Goal: Answer question/provide support

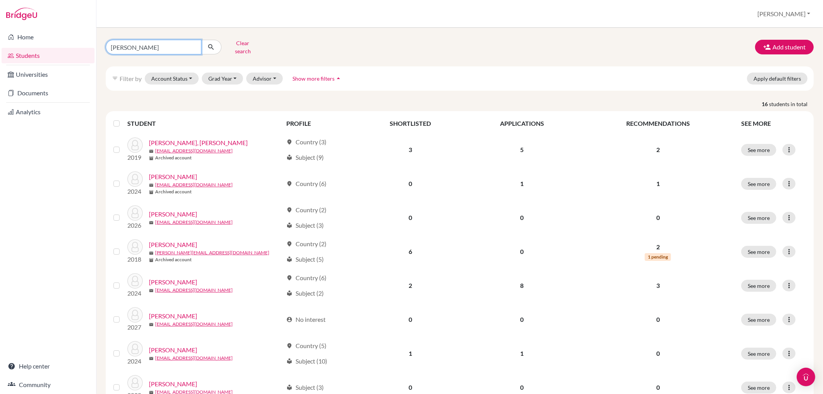
click at [193, 44] on input "[PERSON_NAME]" at bounding box center [154, 47] width 96 height 15
type input "jascha"
click at [215, 44] on button "submit" at bounding box center [211, 47] width 20 height 15
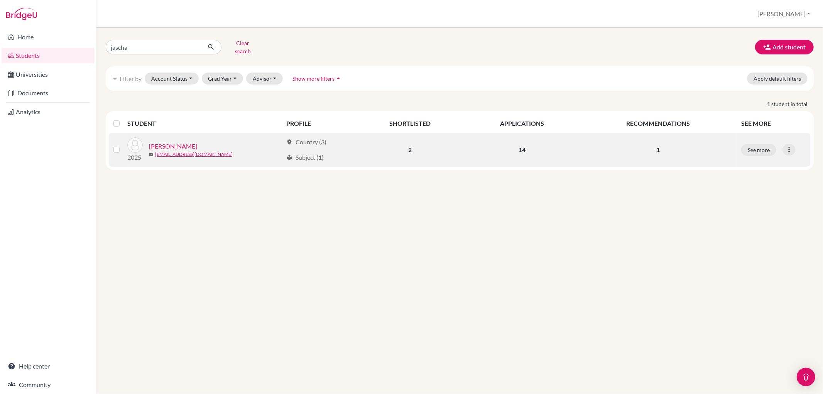
click at [170, 142] on link "Teichmann, Jascha" at bounding box center [173, 146] width 48 height 9
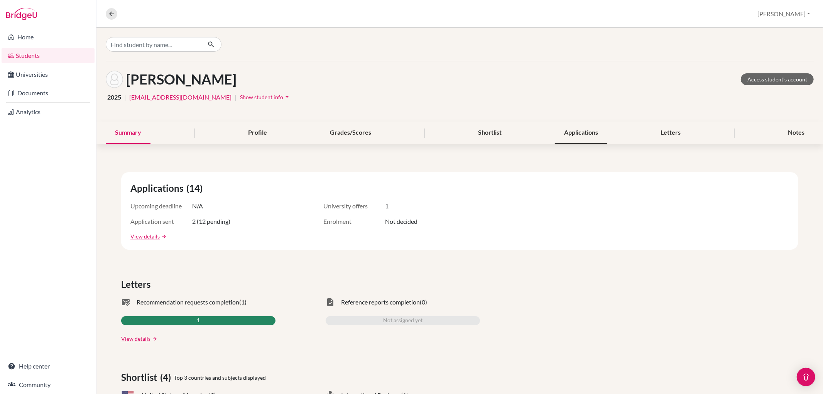
click at [580, 134] on div "Applications" at bounding box center [581, 133] width 52 height 23
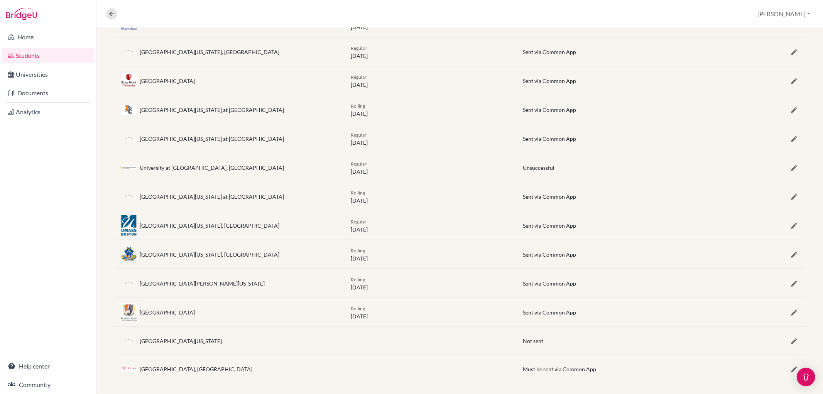
scroll to position [236, 0]
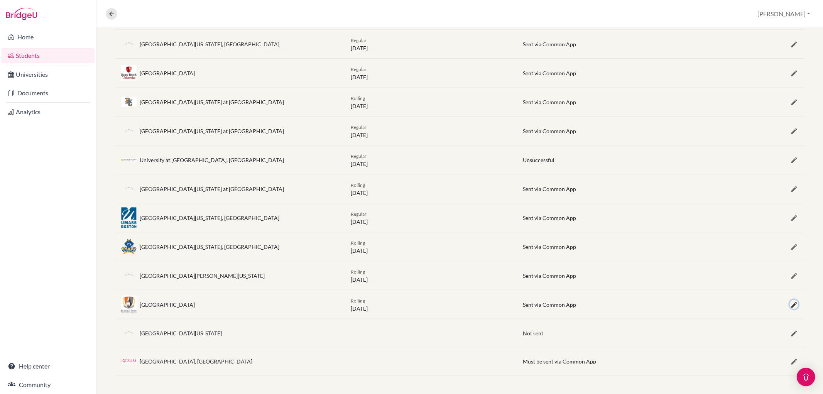
click at [790, 304] on icon "button" at bounding box center [794, 305] width 8 height 8
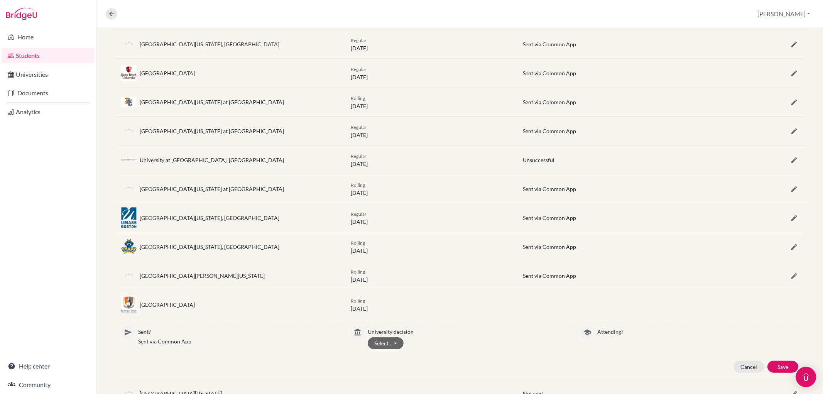
click at [809, 373] on img "Open Intercom Messenger" at bounding box center [806, 377] width 10 height 10
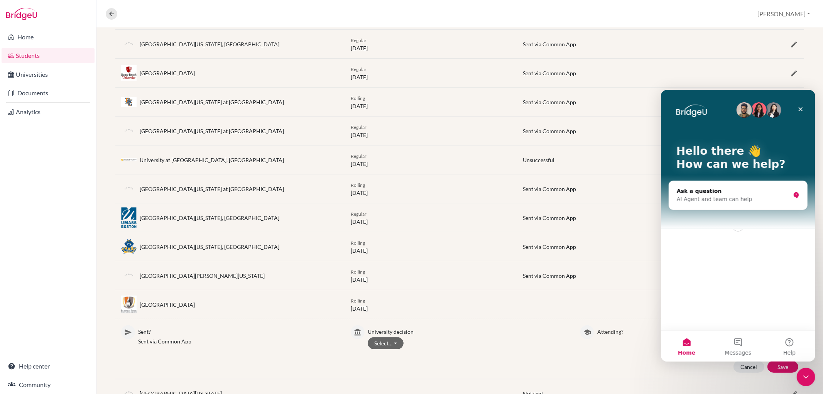
scroll to position [0, 0]
click at [740, 343] on button "Messages" at bounding box center [737, 345] width 51 height 31
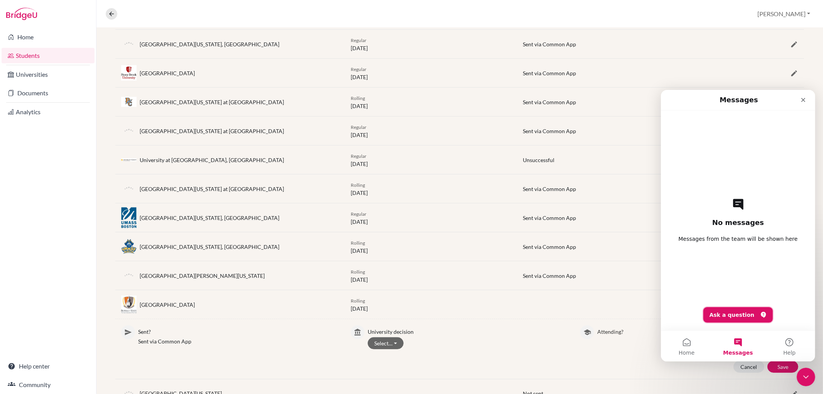
click at [744, 315] on button "Ask a question" at bounding box center [738, 314] width 70 height 15
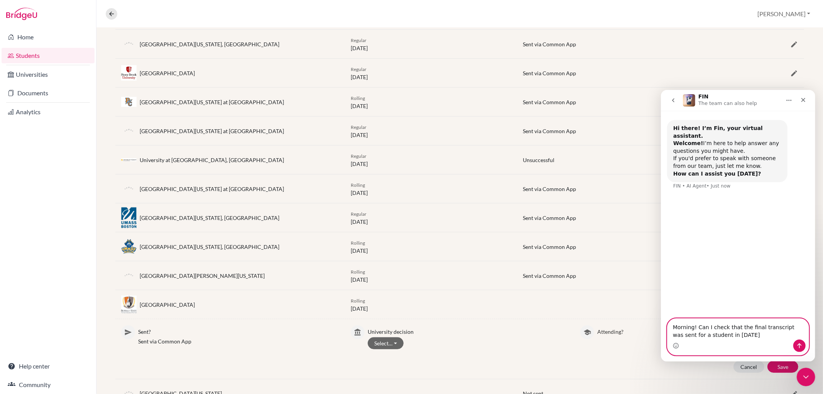
type textarea "Morning! Can I check that the final transcript was sent for a student in June 2…"
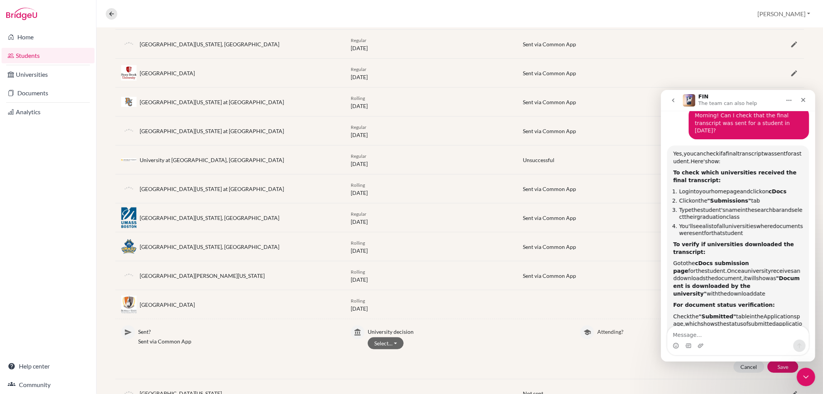
scroll to position [95, 0]
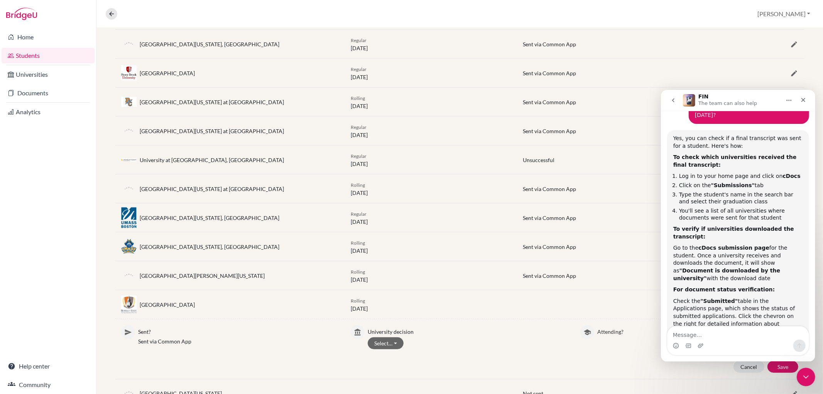
drag, startPoint x: 673, startPoint y: 142, endPoint x: 798, endPoint y: 304, distance: 205.2
click at [798, 304] on div "Yes, you can check if a final transcript was sent for a student. Here's how: To…" at bounding box center [738, 235] width 142 height 210
copy div "To check which universities received the final transcript: Log in to your home …"
click at [703, 338] on textarea "Message…" at bounding box center [737, 332] width 141 height 13
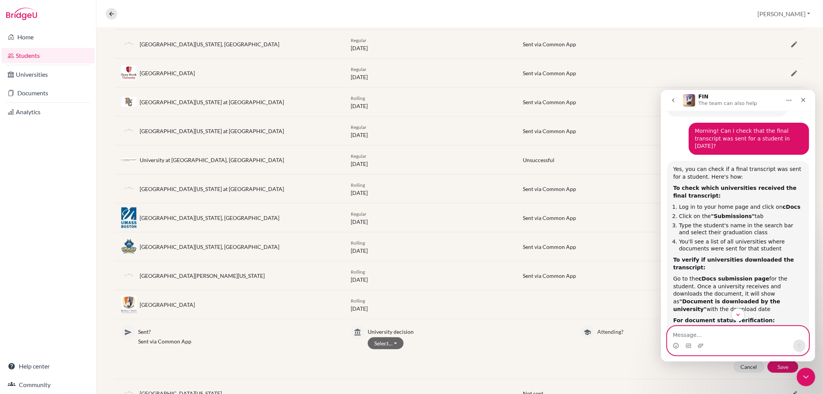
scroll to position [128, 0]
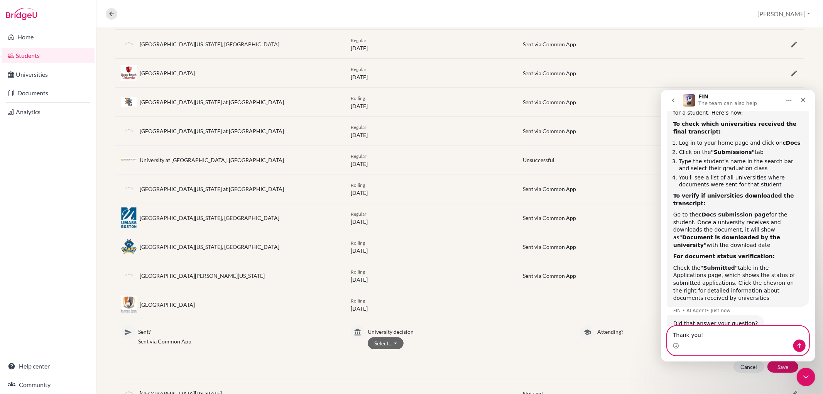
type textarea "Thank you!"
click at [799, 344] on icon "Send a message…" at bounding box center [799, 345] width 4 height 5
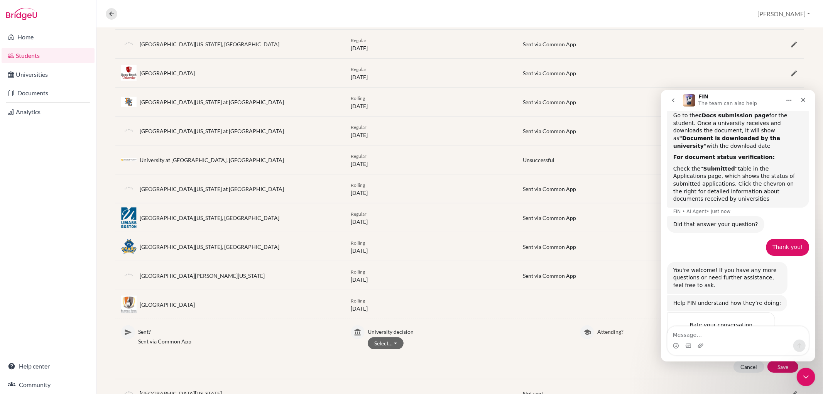
scroll to position [246, 0]
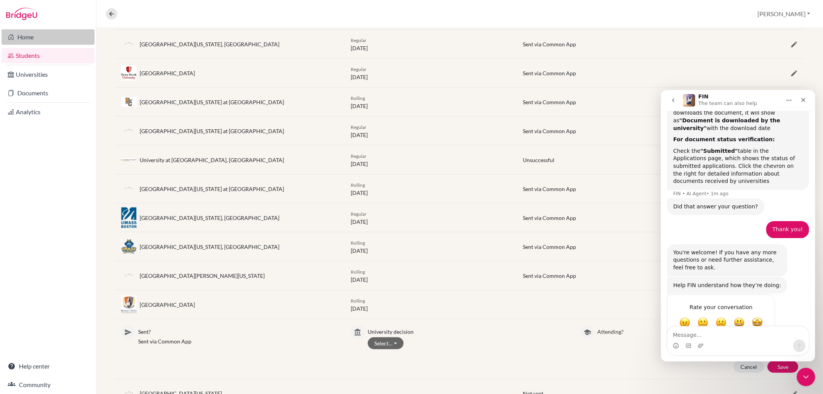
click at [52, 34] on link "Home" at bounding box center [48, 36] width 93 height 15
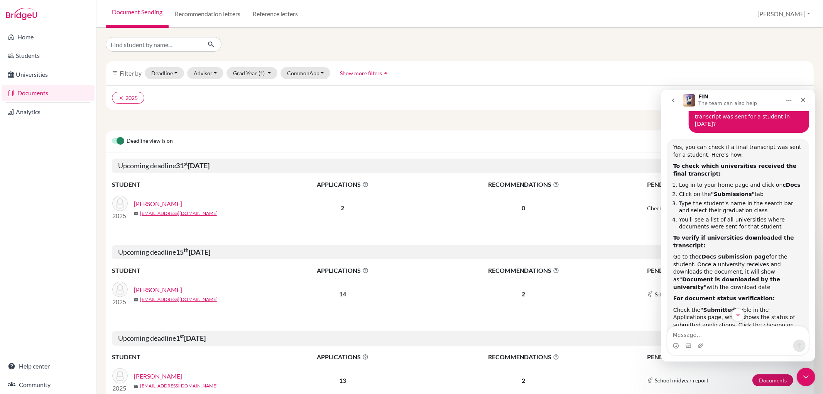
scroll to position [67, 0]
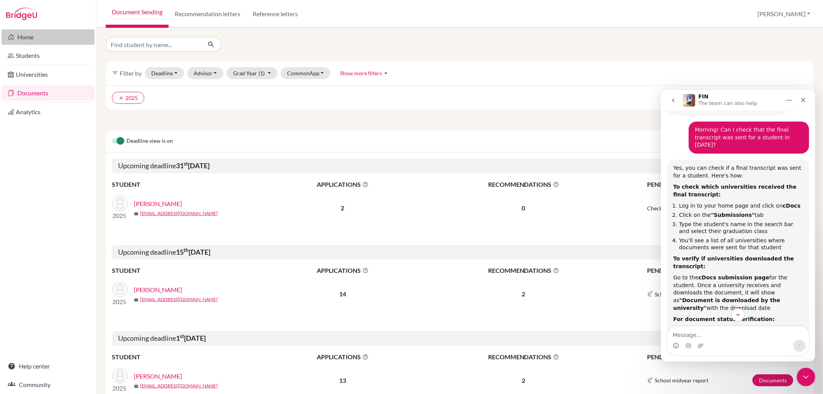
click at [44, 36] on link "Home" at bounding box center [48, 36] width 93 height 15
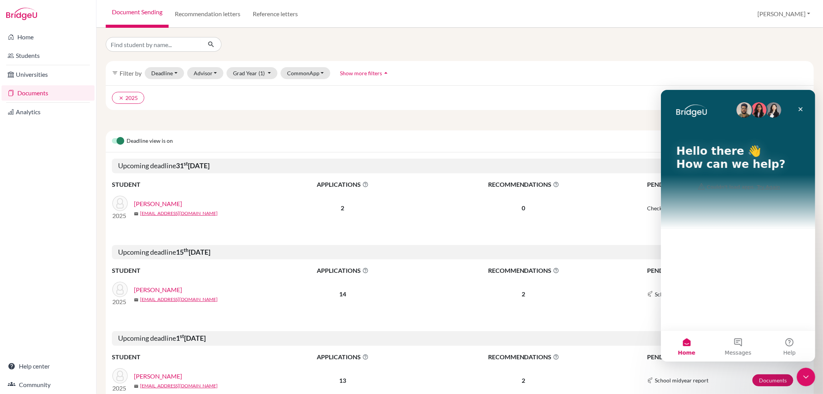
click at [382, 72] on icon "arrow_drop_up" at bounding box center [386, 73] width 8 height 8
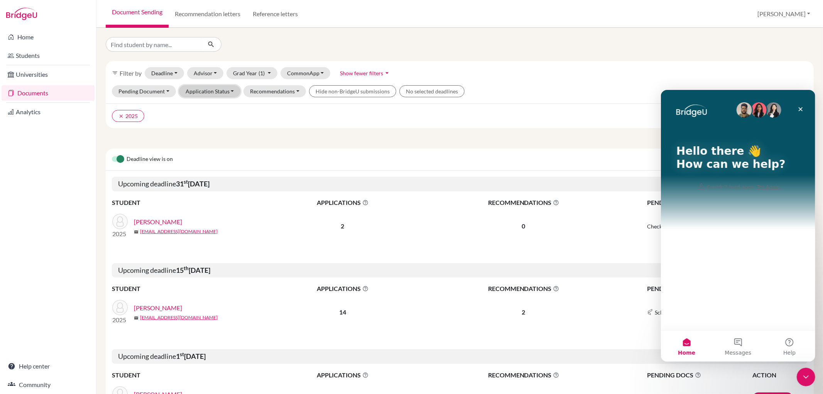
click at [208, 88] on button "Application Status" at bounding box center [210, 91] width 62 height 12
click at [217, 106] on div "Sent" at bounding box center [208, 107] width 39 height 9
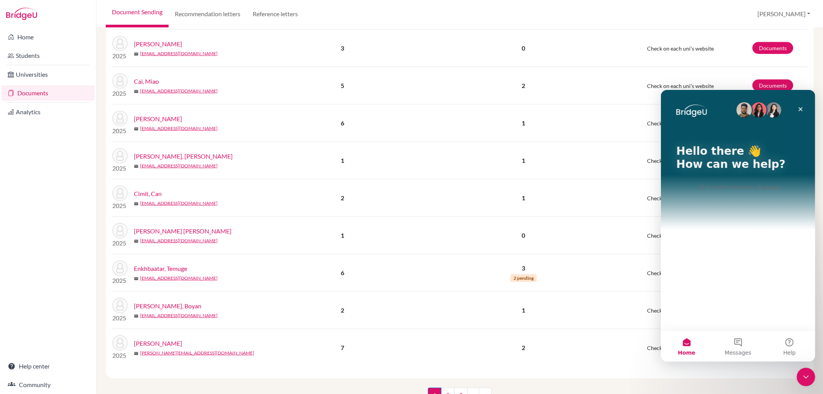
scroll to position [849, 0]
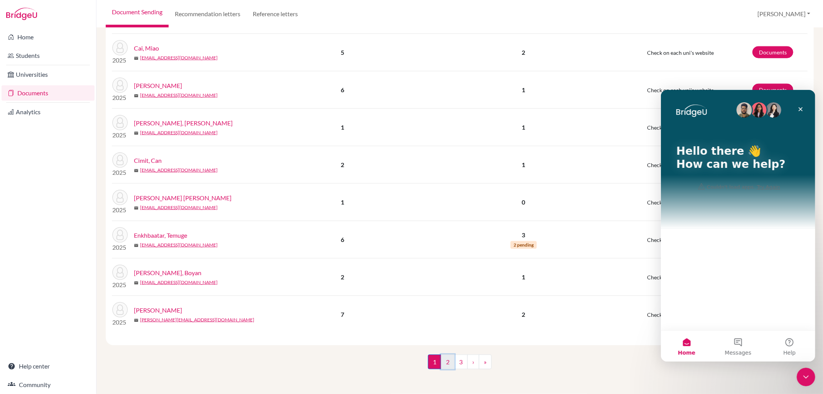
click at [446, 365] on link "2" at bounding box center [448, 362] width 14 height 15
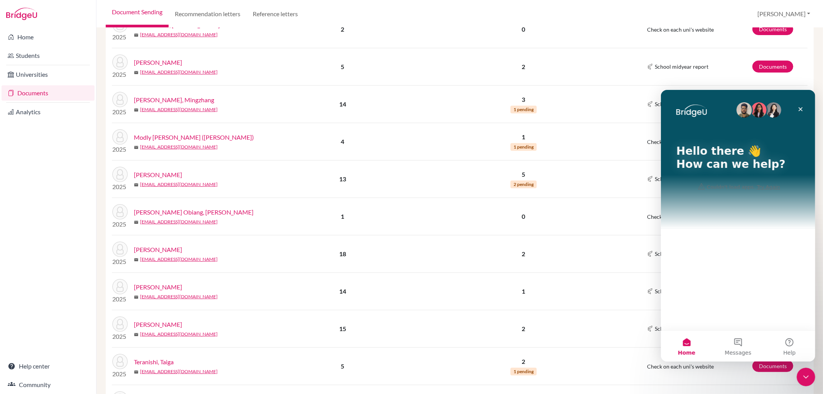
scroll to position [257, 0]
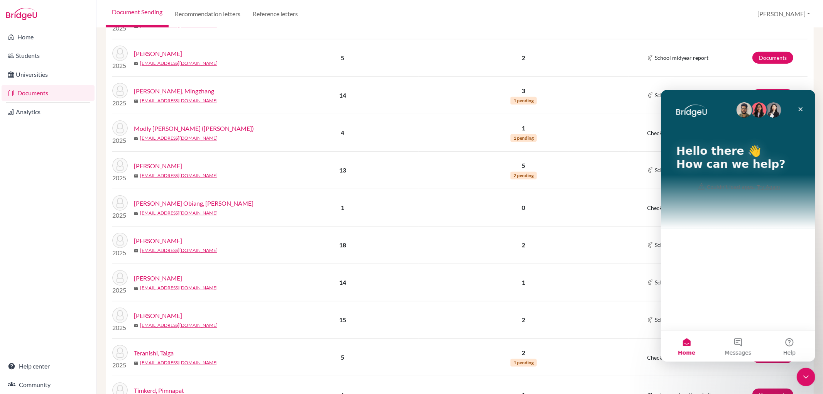
click at [145, 281] on link "Teichmann, Jascha" at bounding box center [158, 277] width 48 height 9
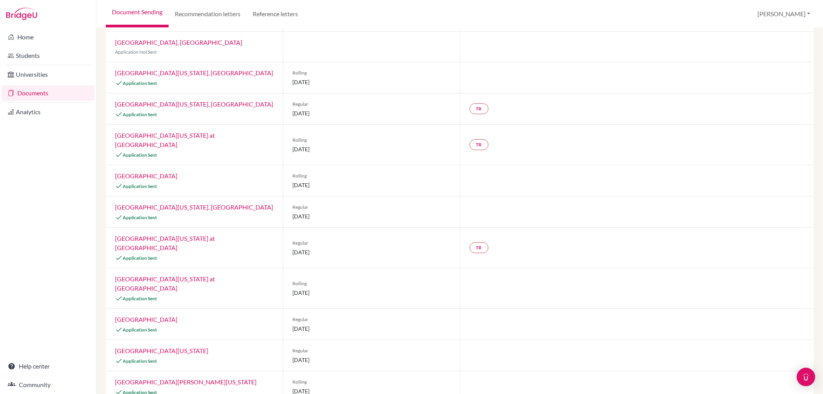
scroll to position [43, 0]
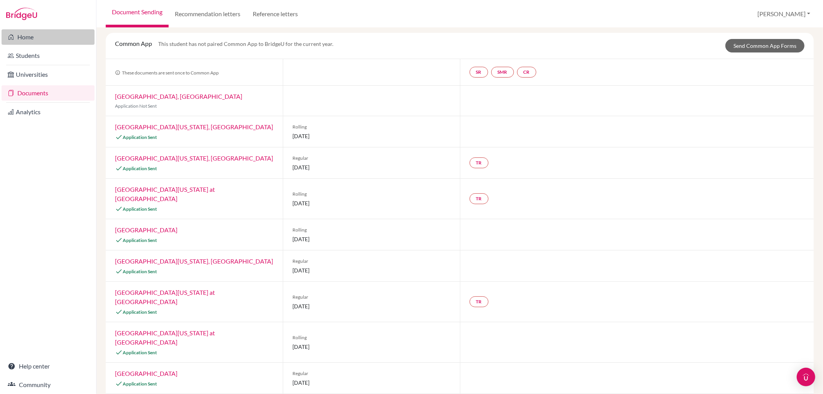
click at [14, 36] on icon at bounding box center [11, 36] width 6 height 9
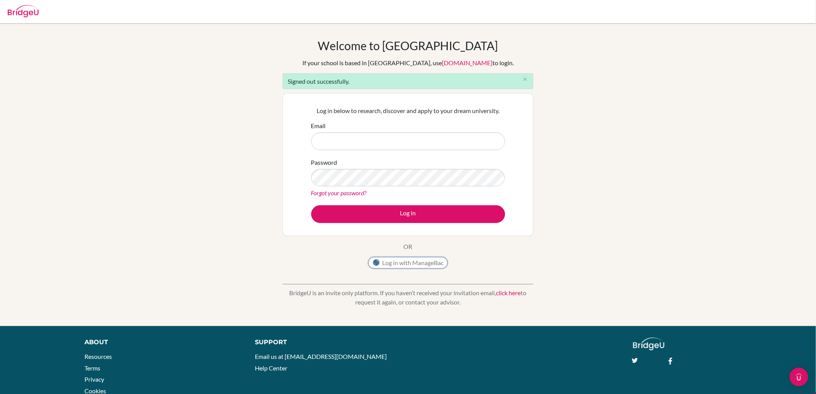
click at [406, 264] on button "Log in with ManageBac" at bounding box center [407, 263] width 79 height 12
click at [410, 260] on button "Log in with ManageBac" at bounding box center [407, 263] width 79 height 12
click at [392, 262] on button "Log in with ManageBac" at bounding box center [407, 263] width 79 height 12
click at [403, 264] on button "Log in with ManageBac" at bounding box center [407, 263] width 79 height 12
click at [403, 262] on button "Log in with ManageBac" at bounding box center [407, 263] width 79 height 12
